Goal: Task Accomplishment & Management: Complete application form

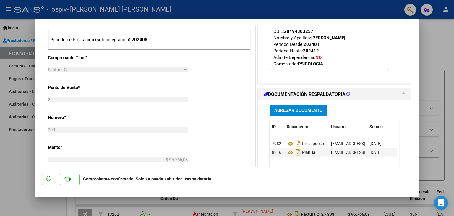
scroll to position [318, 0]
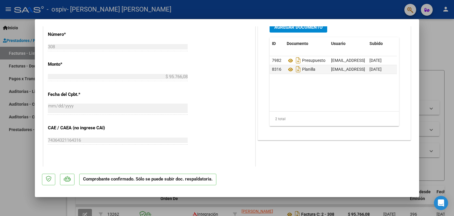
type input "$ 0,00"
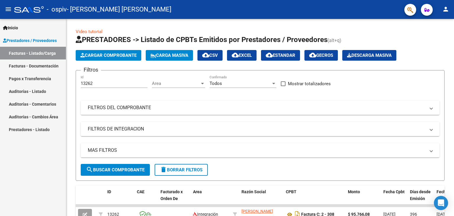
click at [37, 42] on span "Prestadores / Proveedores" at bounding box center [30, 40] width 54 height 7
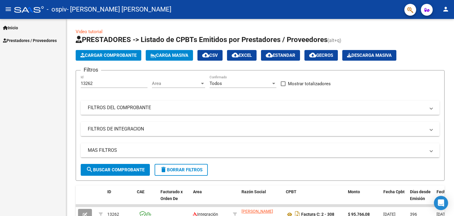
click at [39, 43] on span "Prestadores / Proveedores" at bounding box center [30, 40] width 54 height 7
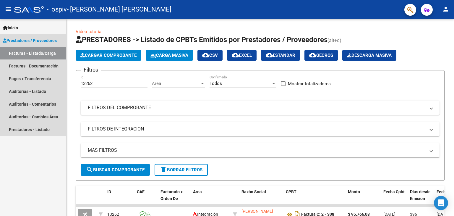
click at [39, 56] on link "Facturas - Listado/Carga" at bounding box center [33, 53] width 66 height 13
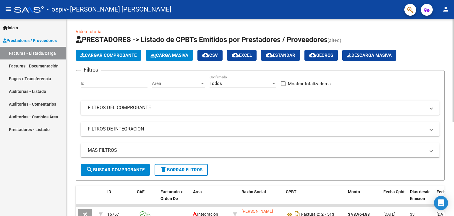
click at [117, 53] on span "Cargar Comprobante" at bounding box center [108, 55] width 56 height 5
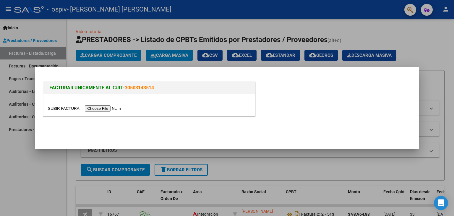
click at [109, 106] on input "file" at bounding box center [85, 108] width 75 height 6
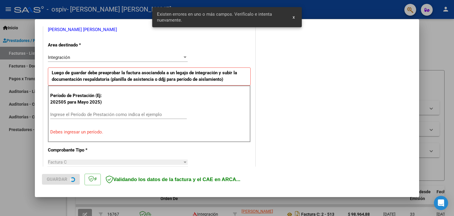
scroll to position [124, 0]
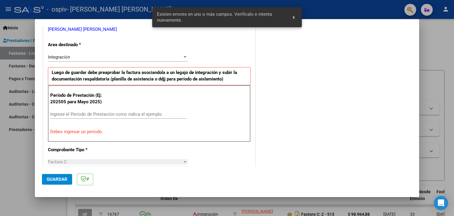
click at [147, 135] on div "Período de Prestación (Ej: 202505 para [DATE]) Ingrese el Período de Prestación…" at bounding box center [149, 113] width 203 height 57
click at [109, 110] on div "Ingrese el Período de Prestación como indica el ejemplo" at bounding box center [118, 114] width 137 height 9
click at [109, 111] on input "Ingrese el Período de Prestación como indica el ejemplo" at bounding box center [118, 113] width 137 height 5
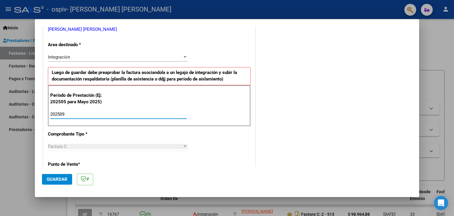
type input "202509"
drag, startPoint x: 419, startPoint y: 77, endPoint x: 419, endPoint y: 82, distance: 5.0
click at [419, 82] on div "COMPROBANTE VER COMPROBANTE El comprobante fue leído exitosamente. DATOS DEL CO…" at bounding box center [227, 108] width 454 height 216
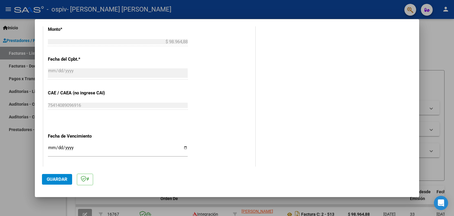
scroll to position [314, 0]
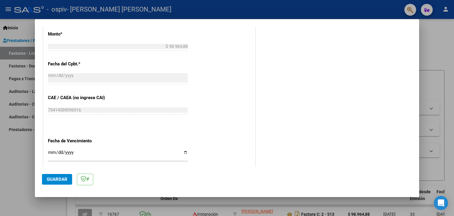
click at [181, 154] on input "Ingresar la fecha" at bounding box center [118, 154] width 140 height 9
click at [185, 151] on input "Ingresar la fecha" at bounding box center [118, 154] width 140 height 9
click at [186, 153] on input "[DATE]" at bounding box center [118, 154] width 140 height 9
type input "[DATE]"
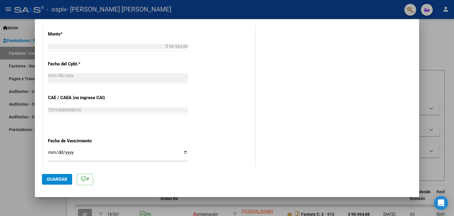
scroll to position [379, 0]
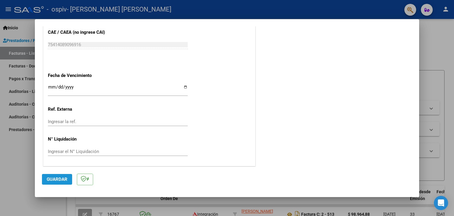
click at [65, 177] on span "Guardar" at bounding box center [57, 178] width 21 height 5
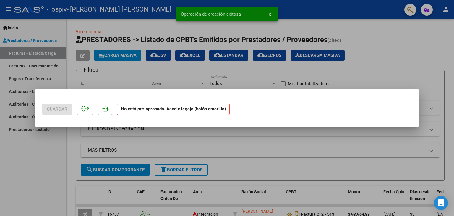
scroll to position [0, 0]
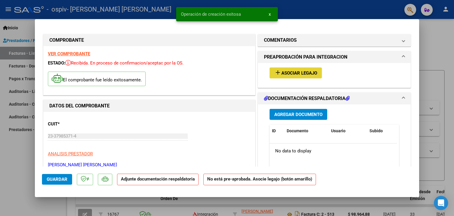
click at [299, 69] on button "add Asociar Legajo" at bounding box center [296, 72] width 52 height 11
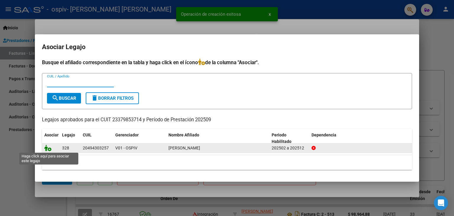
click at [48, 149] on icon at bounding box center [47, 148] width 7 height 7
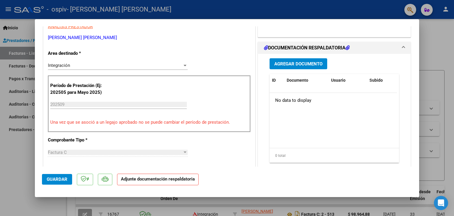
scroll to position [129, 0]
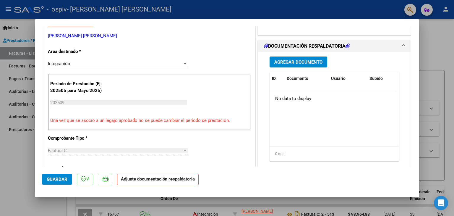
click at [290, 63] on span "Agregar Documento" at bounding box center [298, 61] width 48 height 5
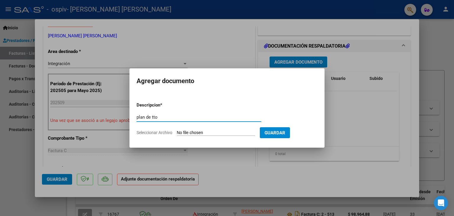
type input "plan de tto"
click at [196, 130] on app-file-uploader "Seleccionar Archivo" at bounding box center [198, 132] width 123 height 5
click at [214, 130] on app-file-uploader "Seleccionar Archivo" at bounding box center [198, 132] width 123 height 5
click at [164, 132] on span "Seleccionar Archivo" at bounding box center [155, 132] width 36 height 5
click at [177, 132] on input "Seleccionar Archivo" at bounding box center [216, 133] width 78 height 6
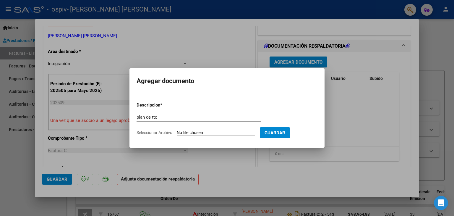
type input "C:\fakepath\[PERSON_NAME] PSICOLOGIA 2025.pdf"
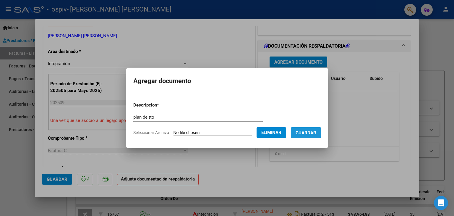
click at [311, 134] on span "Guardar" at bounding box center [306, 132] width 21 height 5
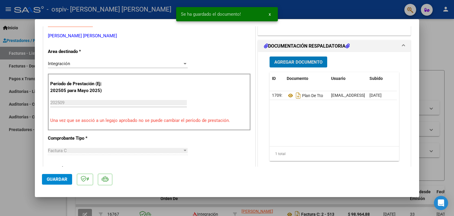
click at [295, 64] on span "Agregar Documento" at bounding box center [298, 61] width 48 height 5
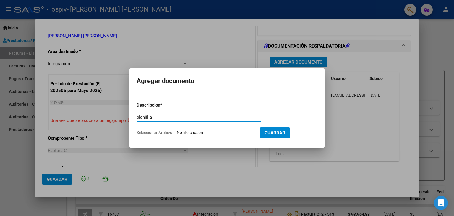
type input "planiilla"
click at [245, 135] on input "Seleccionar Archivo" at bounding box center [216, 133] width 78 height 6
type input "C:\fakepath\[PERSON_NAME] septiembre a.pdf"
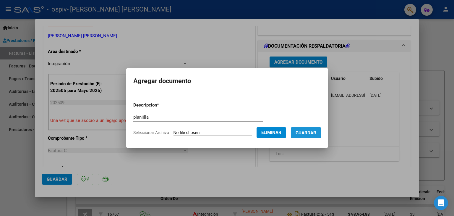
click at [308, 136] on button "Guardar" at bounding box center [306, 132] width 30 height 11
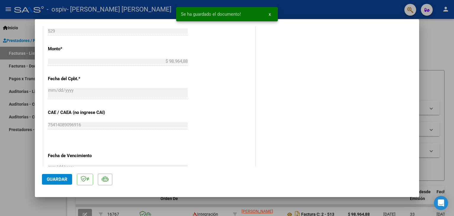
scroll to position [356, 0]
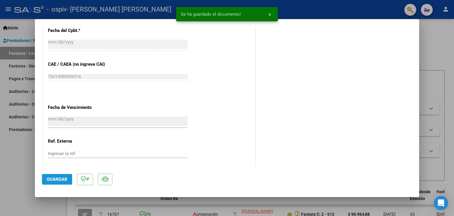
click at [58, 178] on span "Guardar" at bounding box center [57, 178] width 21 height 5
